Goal: Transaction & Acquisition: Purchase product/service

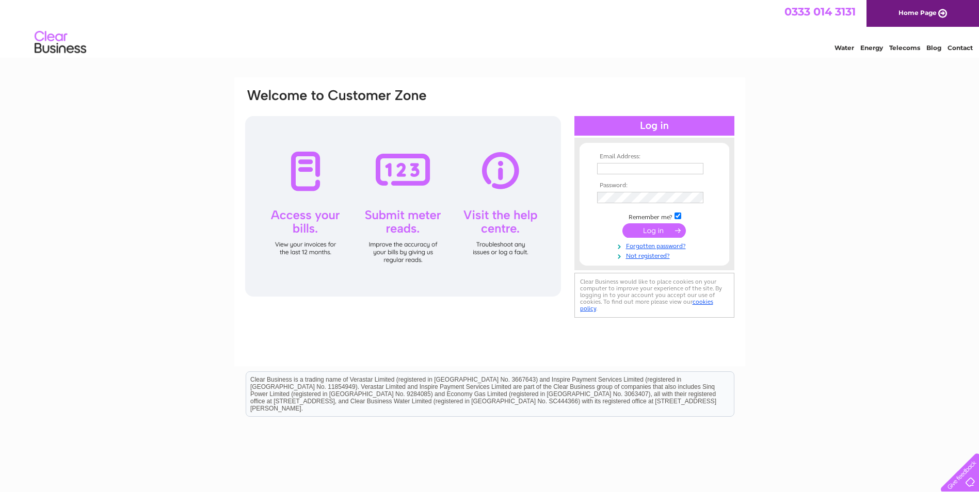
type input "info@glassandmirrors.co.uk"
click at [664, 226] on input "submit" at bounding box center [653, 230] width 63 height 14
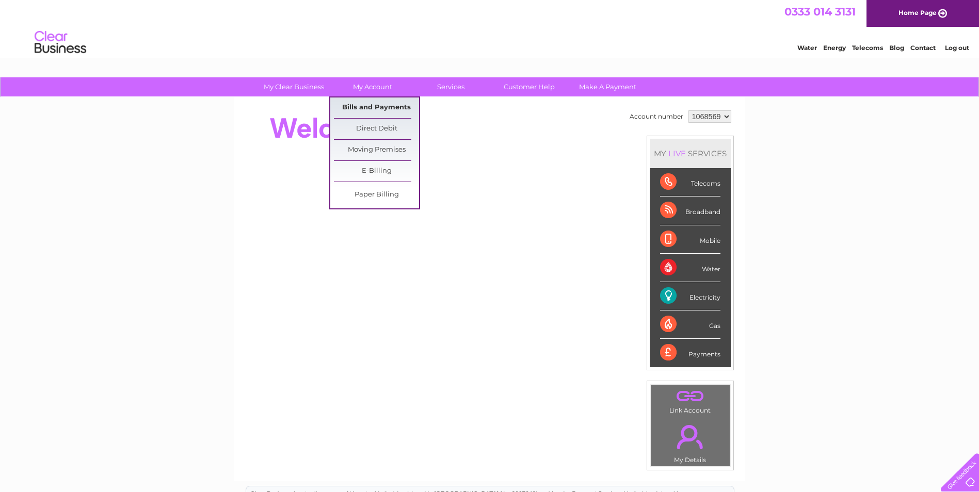
click at [374, 99] on link "Bills and Payments" at bounding box center [376, 108] width 85 height 21
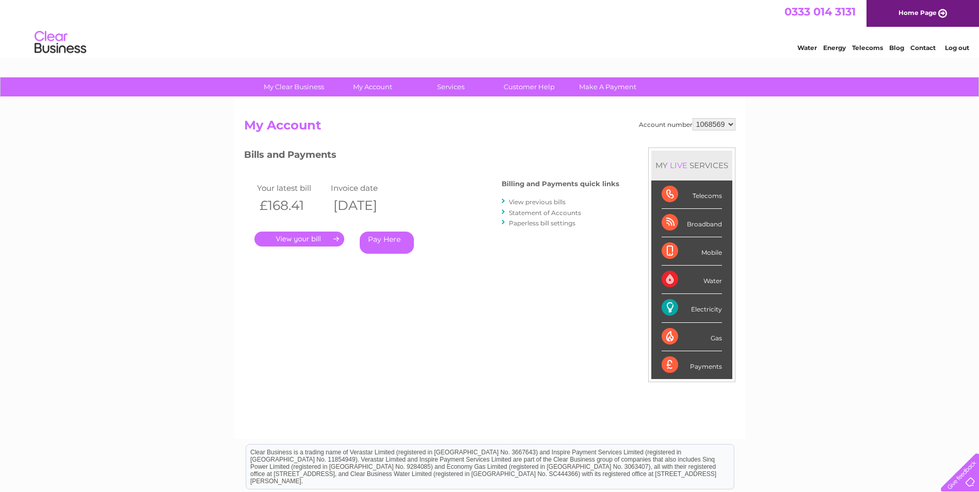
click at [399, 239] on link "Pay Here" at bounding box center [387, 243] width 54 height 22
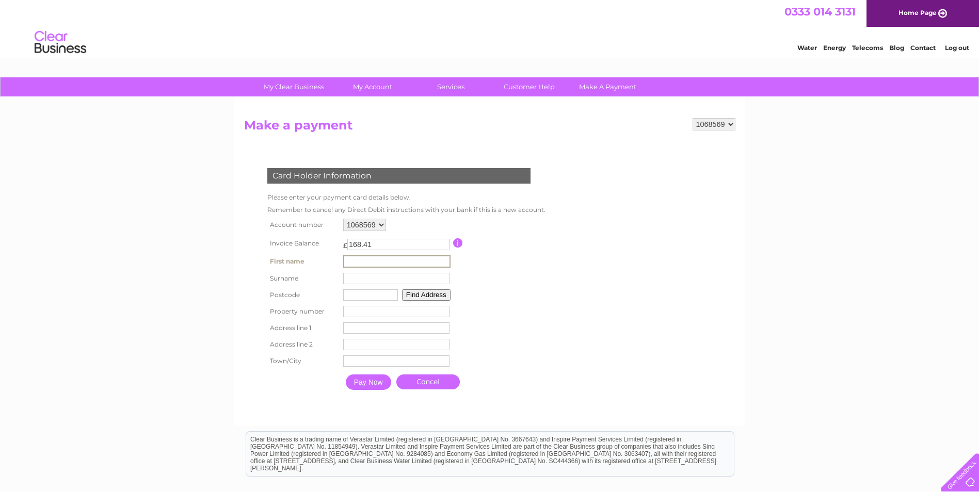
click at [377, 258] on input "text" at bounding box center [396, 261] width 107 height 12
type input "Stephen"
type input "Irving"
type input "NE10 0HW"
type input "Unit A6"
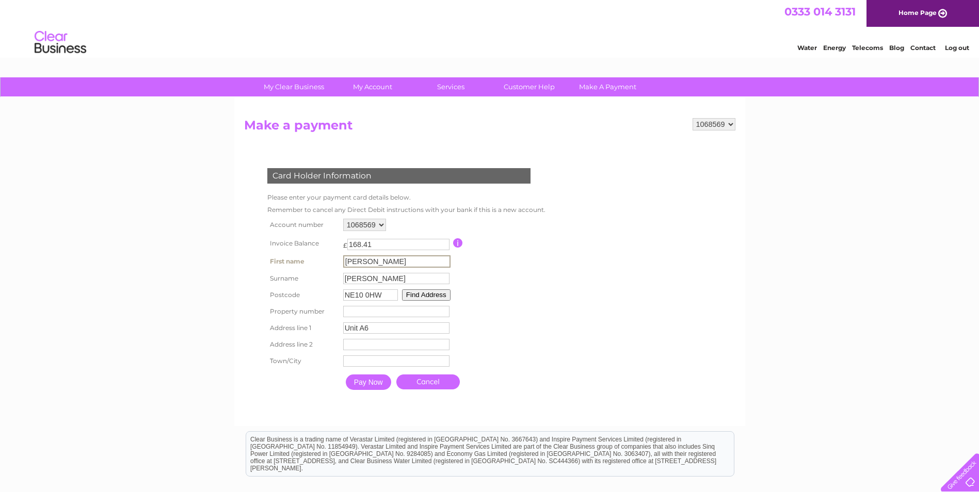
type input "Stonehills"
type input "Gateshead"
click at [432, 296] on button "Find Address" at bounding box center [426, 294] width 48 height 11
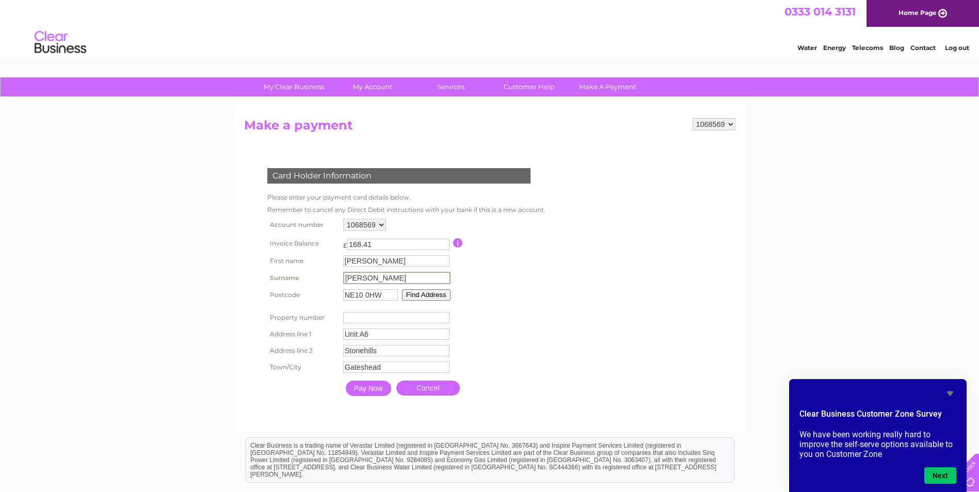
drag, startPoint x: 372, startPoint y: 277, endPoint x: 345, endPoint y: 277, distance: 27.9
click at [345, 277] on input "Irving" at bounding box center [396, 278] width 107 height 12
drag, startPoint x: 378, startPoint y: 259, endPoint x: 344, endPoint y: 258, distance: 33.6
click at [344, 258] on input "Stephen" at bounding box center [396, 261] width 107 height 12
type input "Irving"
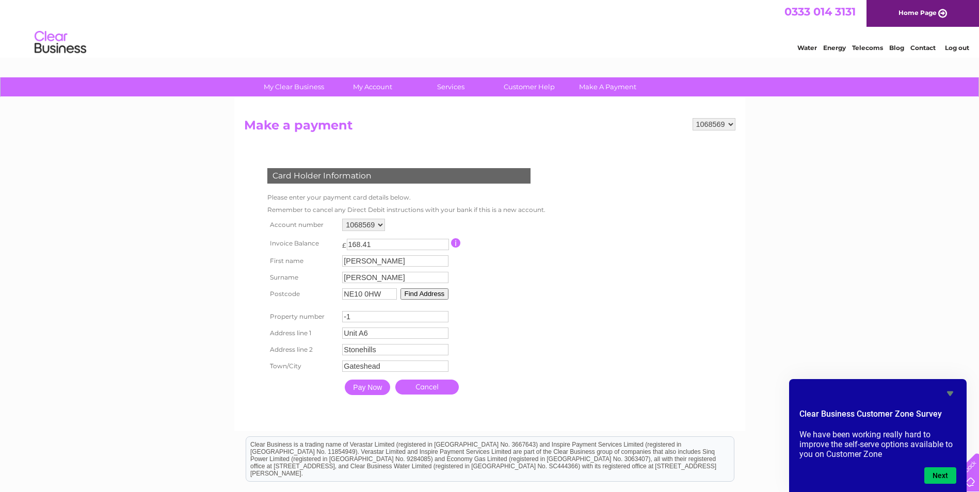
click at [442, 320] on input "-1" at bounding box center [395, 316] width 106 height 11
click at [442, 316] on input "0" at bounding box center [395, 316] width 106 height 11
click at [442, 316] on input "1" at bounding box center [395, 316] width 106 height 11
click at [442, 316] on input "2" at bounding box center [395, 316] width 106 height 11
click at [442, 316] on input "3" at bounding box center [395, 316] width 106 height 11
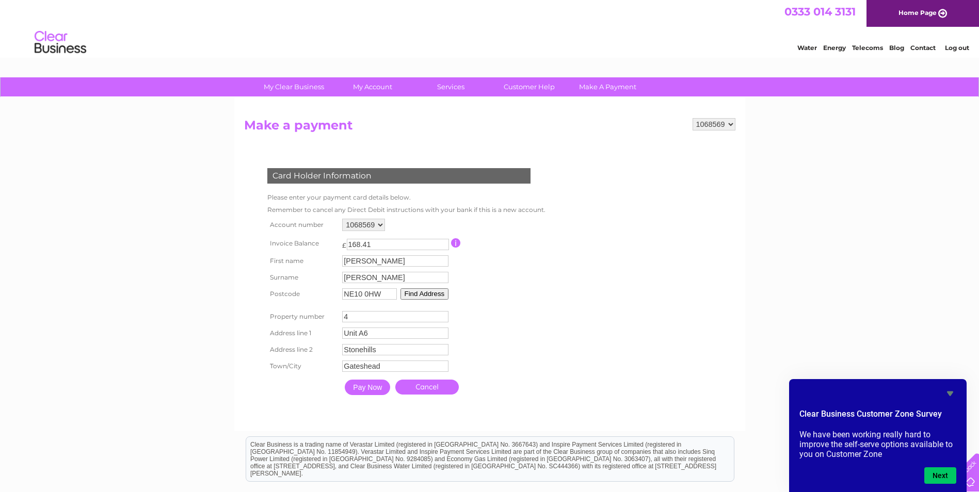
click at [442, 316] on input "4" at bounding box center [395, 316] width 106 height 11
click at [442, 316] on input "5" at bounding box center [395, 316] width 106 height 11
type input "6"
click at [442, 316] on input "6" at bounding box center [395, 316] width 106 height 11
click at [367, 387] on input "Pay Now" at bounding box center [367, 387] width 45 height 15
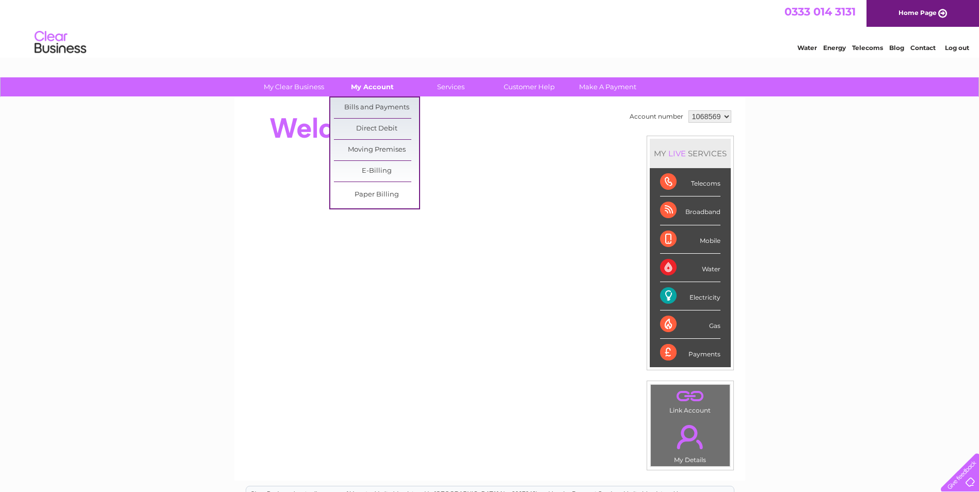
click at [372, 83] on link "My Account" at bounding box center [372, 86] width 85 height 19
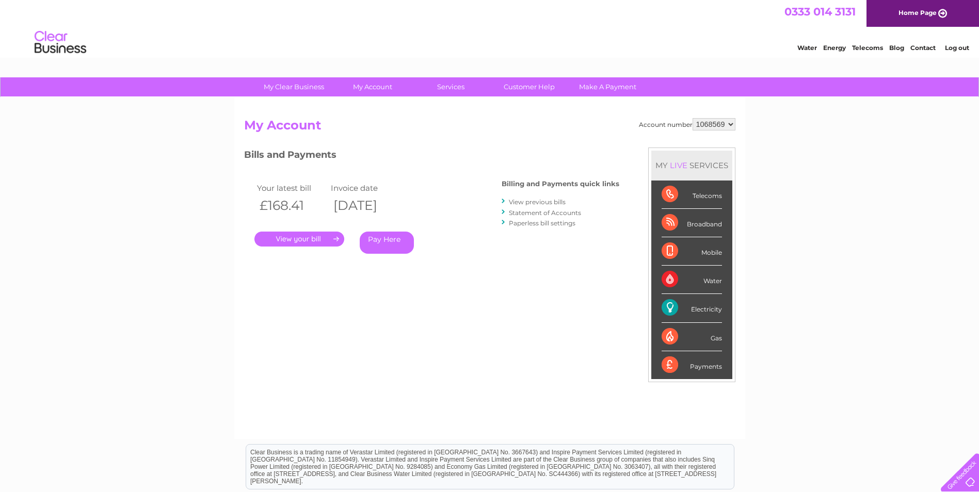
click at [380, 238] on link "Pay Here" at bounding box center [387, 243] width 54 height 22
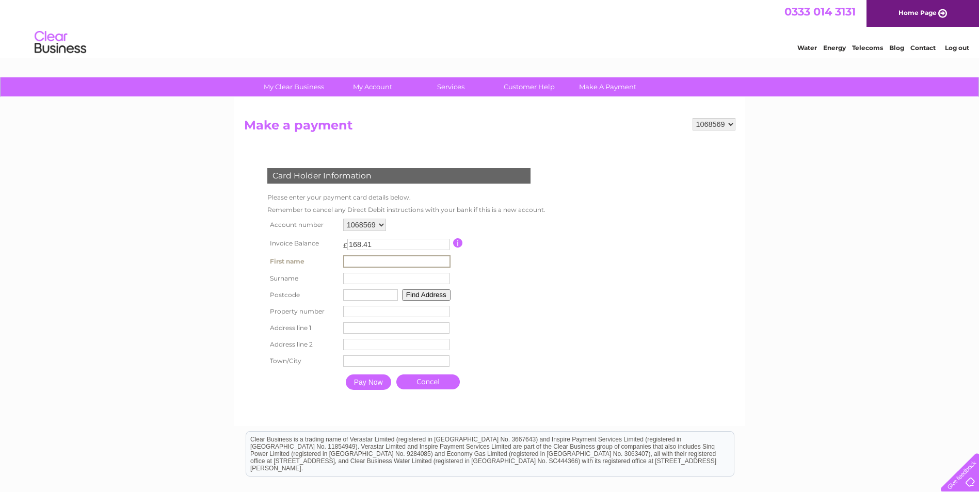
click at [380, 264] on input "text" at bounding box center [396, 261] width 107 height 12
type input "[PERSON_NAME]"
type input "NE10 0HW"
type input "6"
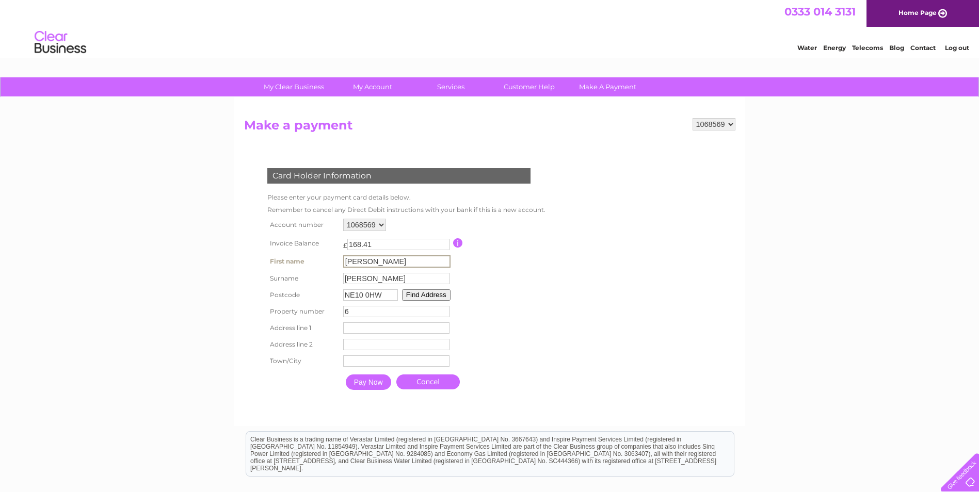
type input "Unit A6"
type input "Stonehills"
type input "Gateshead"
click at [377, 385] on input "Pay Now" at bounding box center [368, 382] width 45 height 15
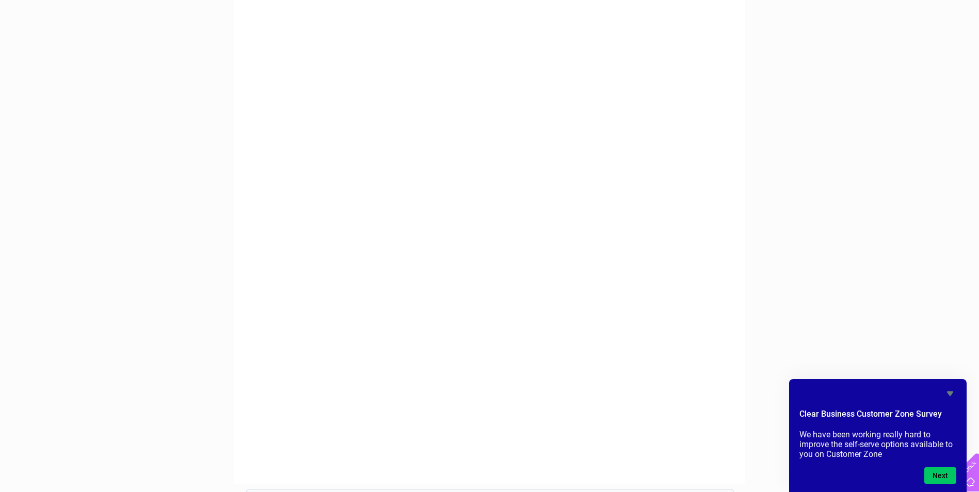
scroll to position [103, 0]
